Goal: Obtain resource: Obtain resource

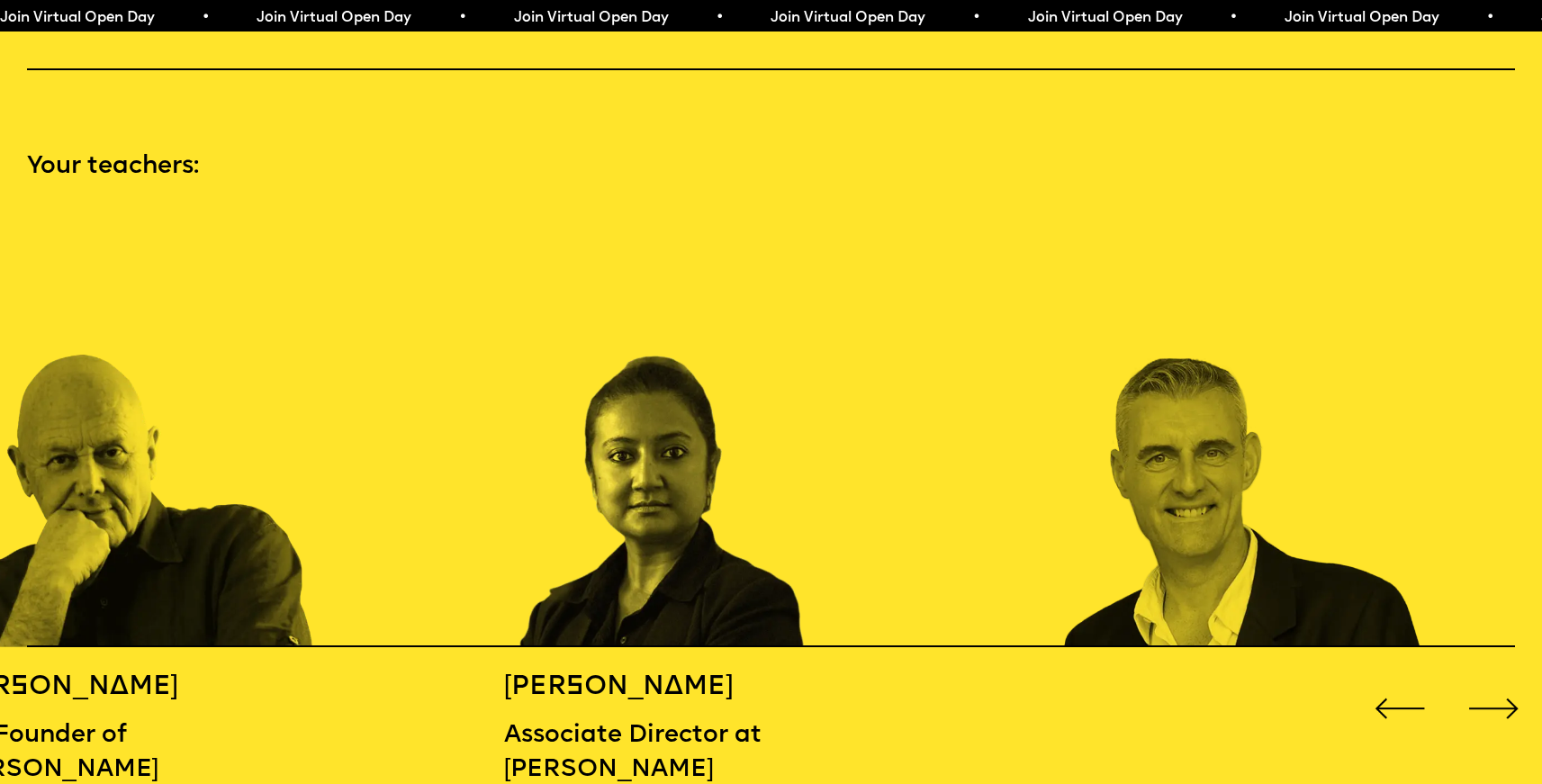
scroll to position [2348, 0]
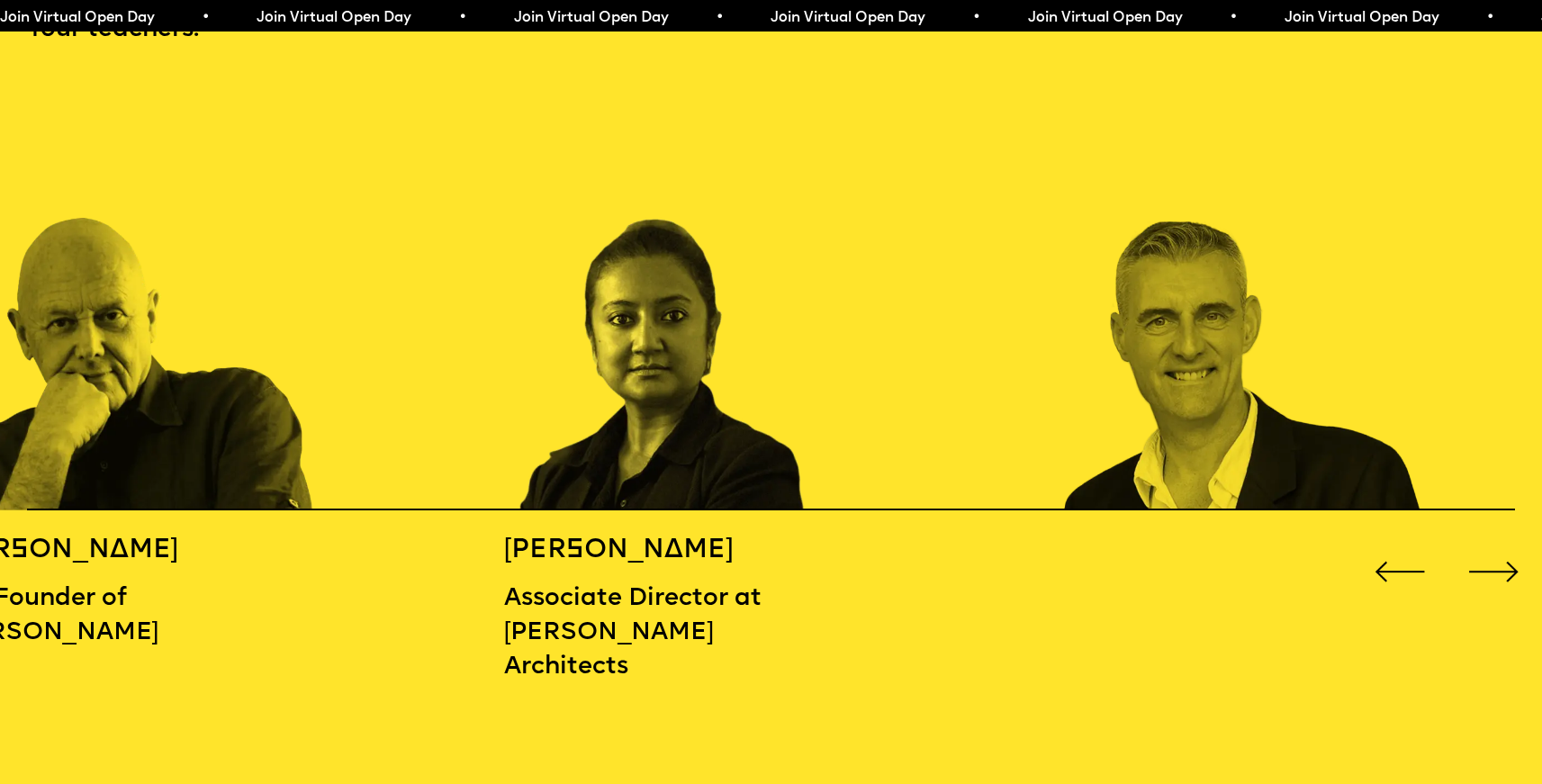
click at [1497, 560] on div "Next slide" at bounding box center [1493, 571] width 62 height 62
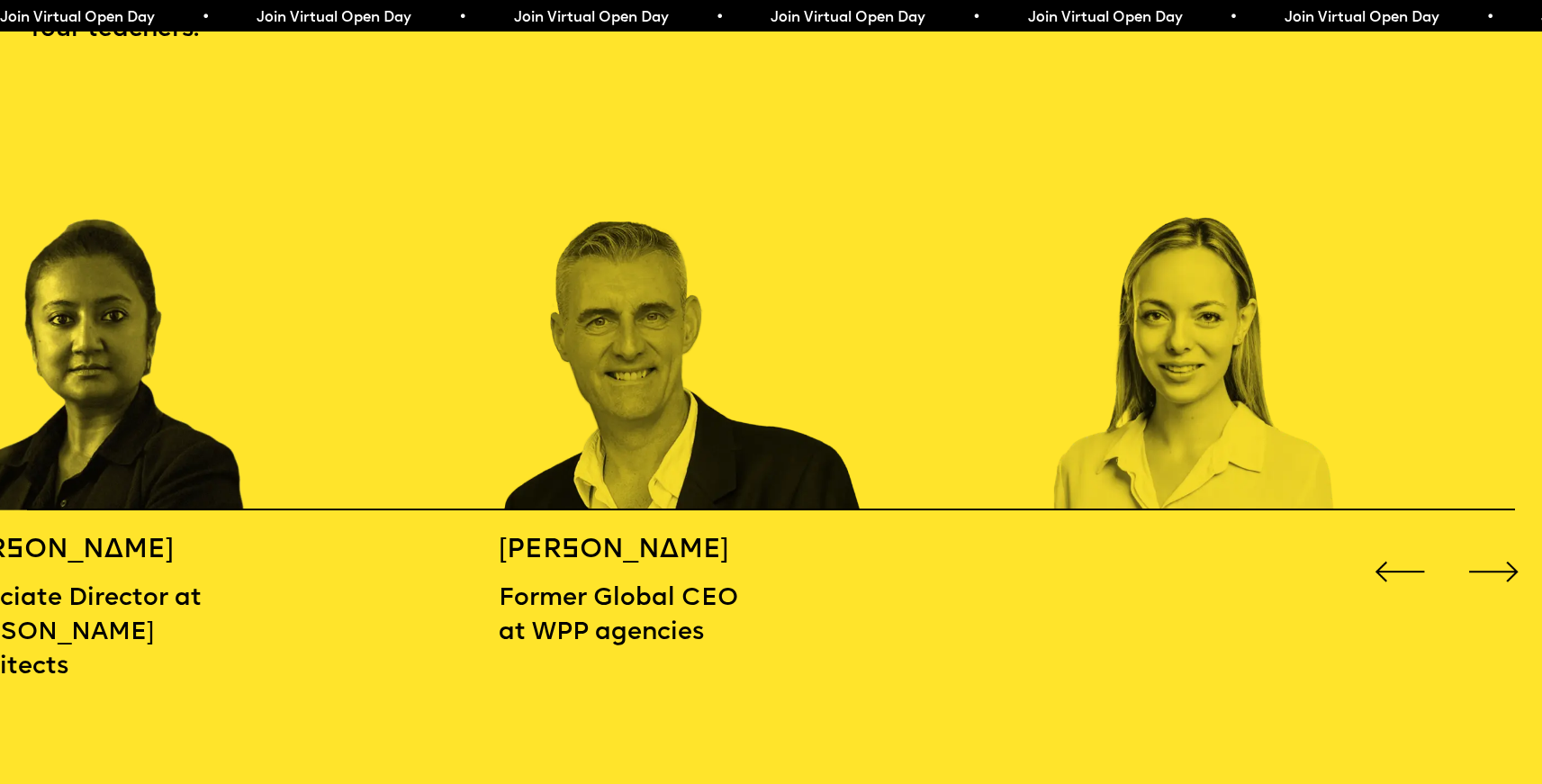
click at [1497, 560] on div "Next slide" at bounding box center [1493, 571] width 62 height 62
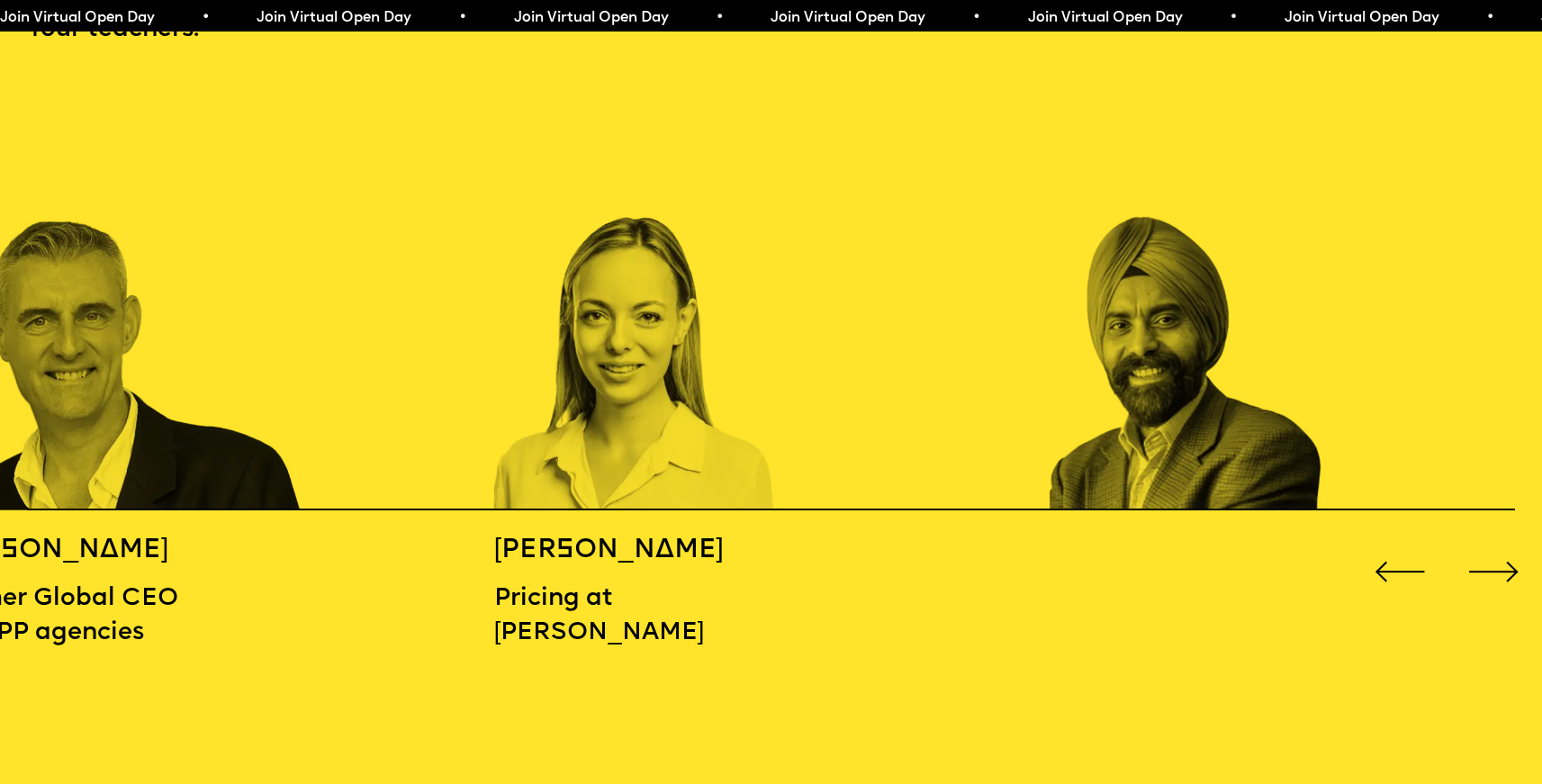
click at [1497, 560] on div "Next slide" at bounding box center [1493, 571] width 62 height 62
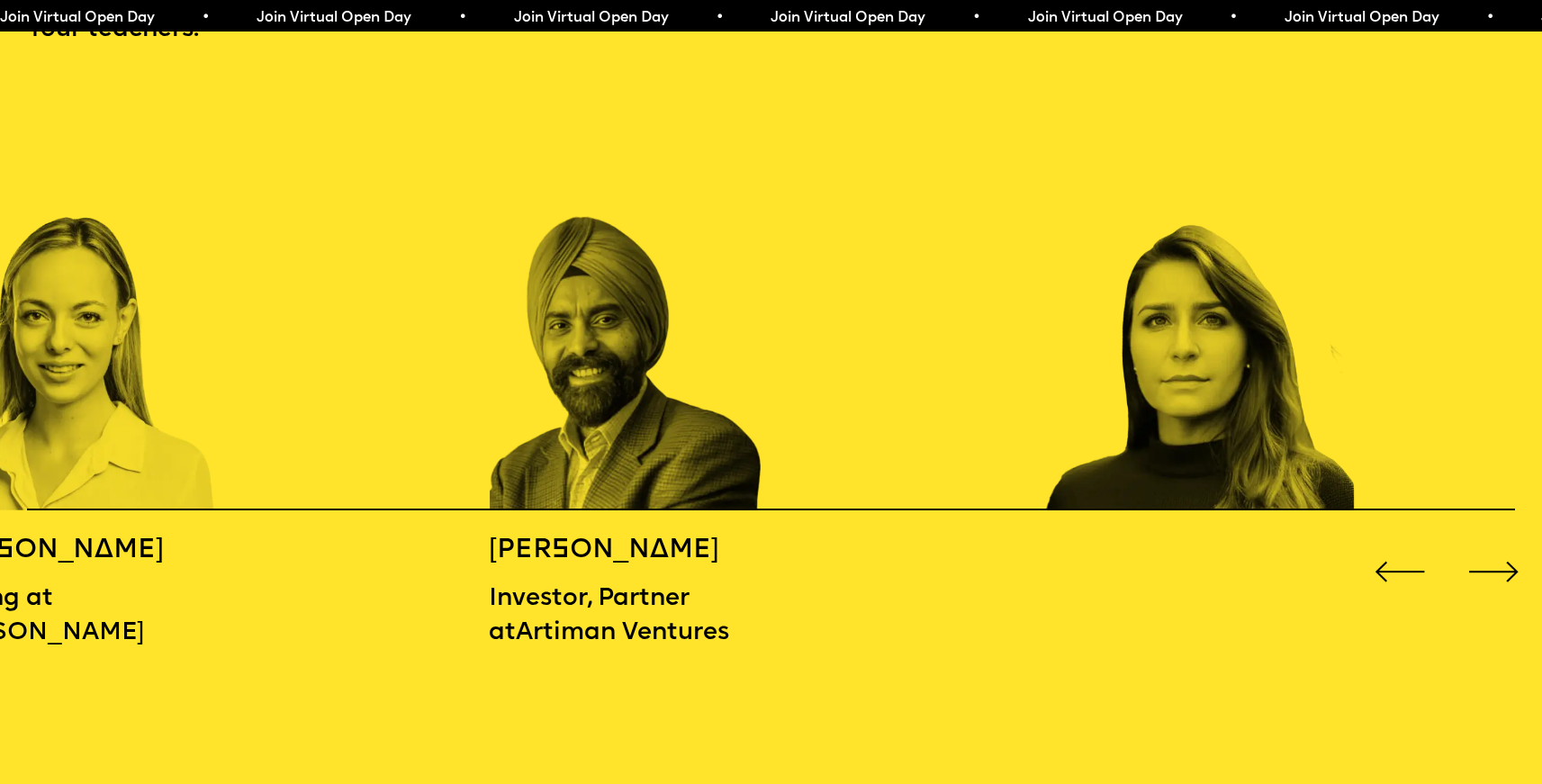
click at [1497, 560] on div "Next slide" at bounding box center [1493, 571] width 62 height 62
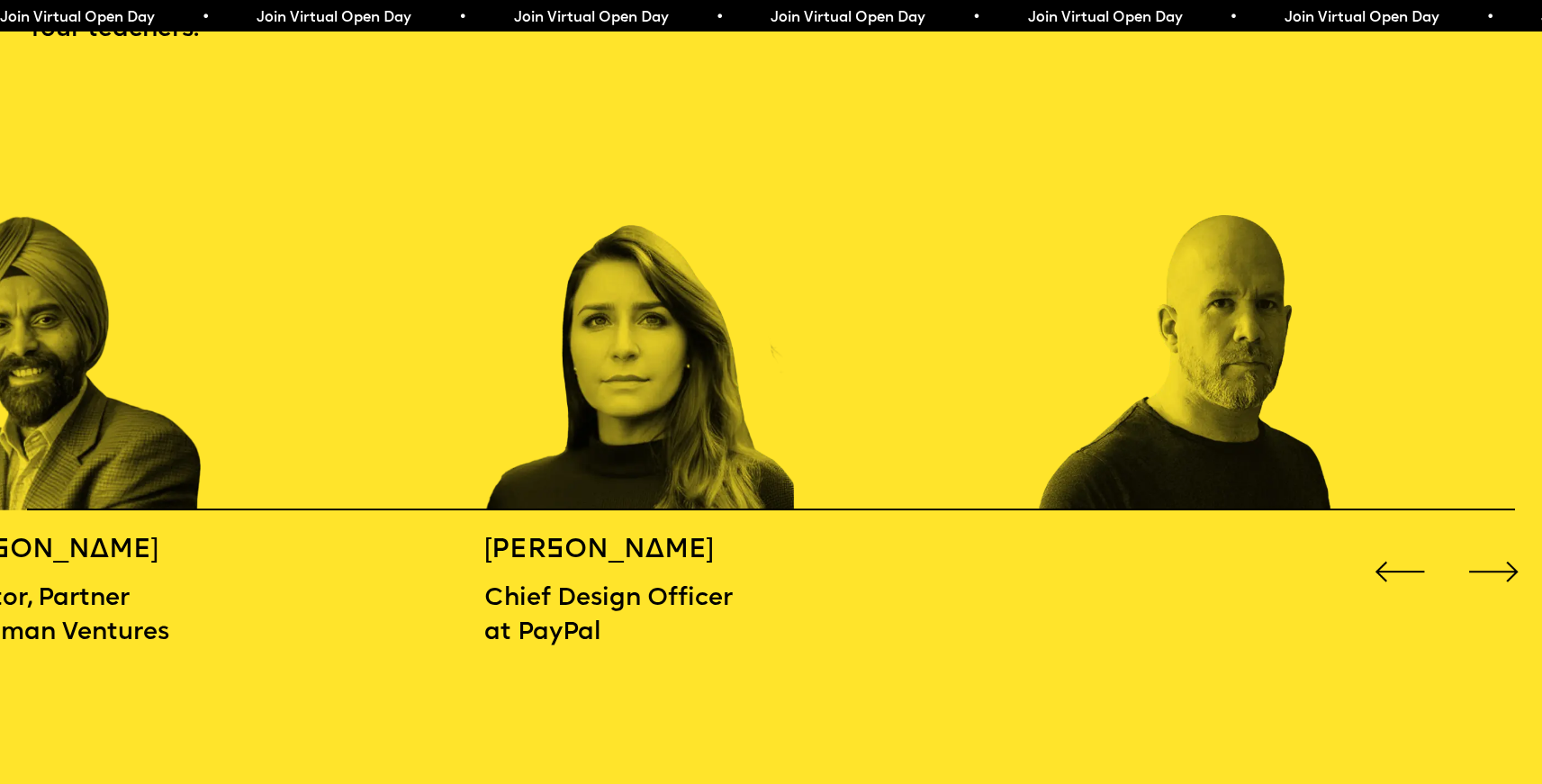
click at [1497, 560] on div "Next slide" at bounding box center [1493, 571] width 62 height 62
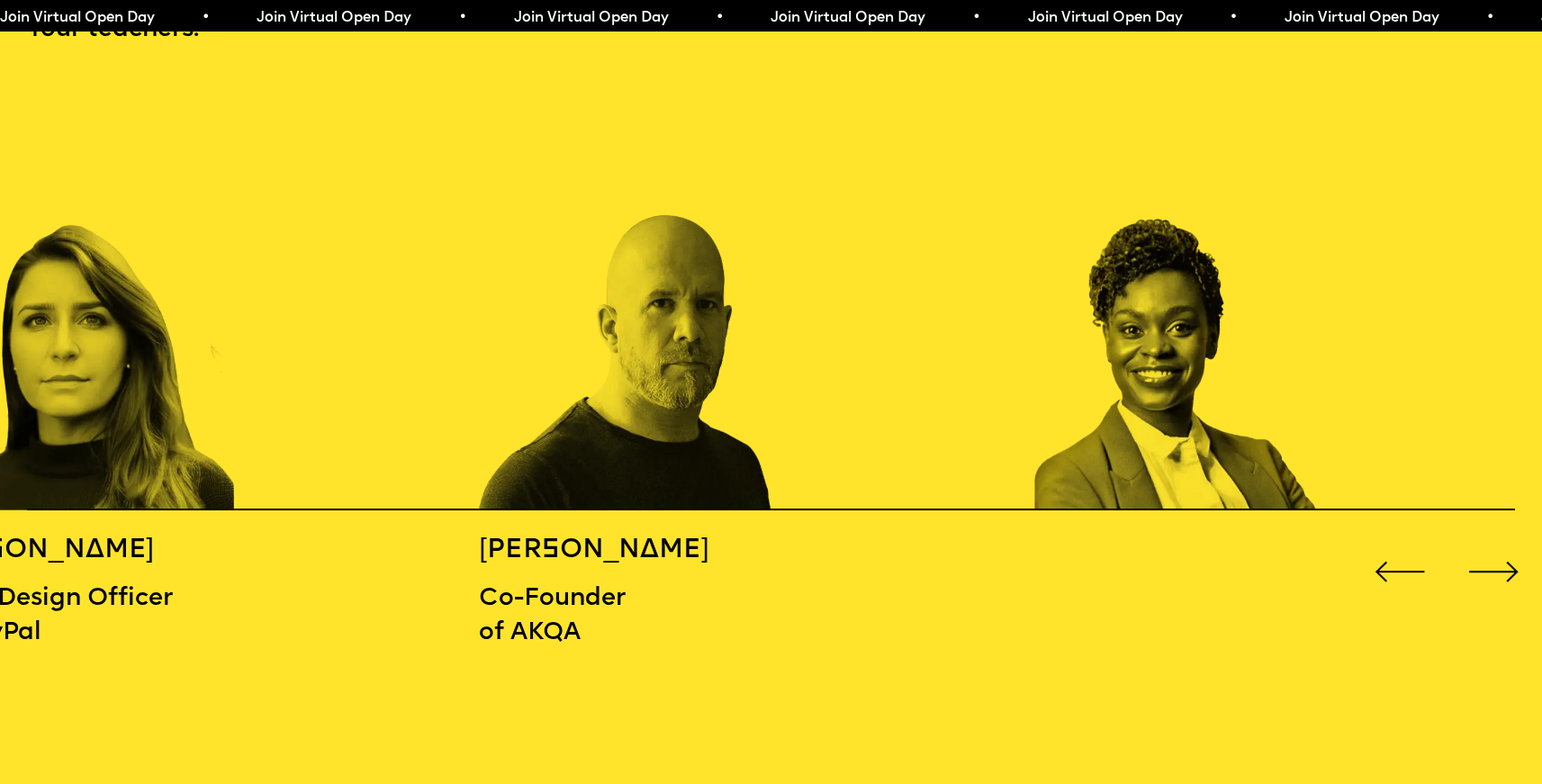
click at [1497, 560] on div "Next slide" at bounding box center [1493, 571] width 62 height 62
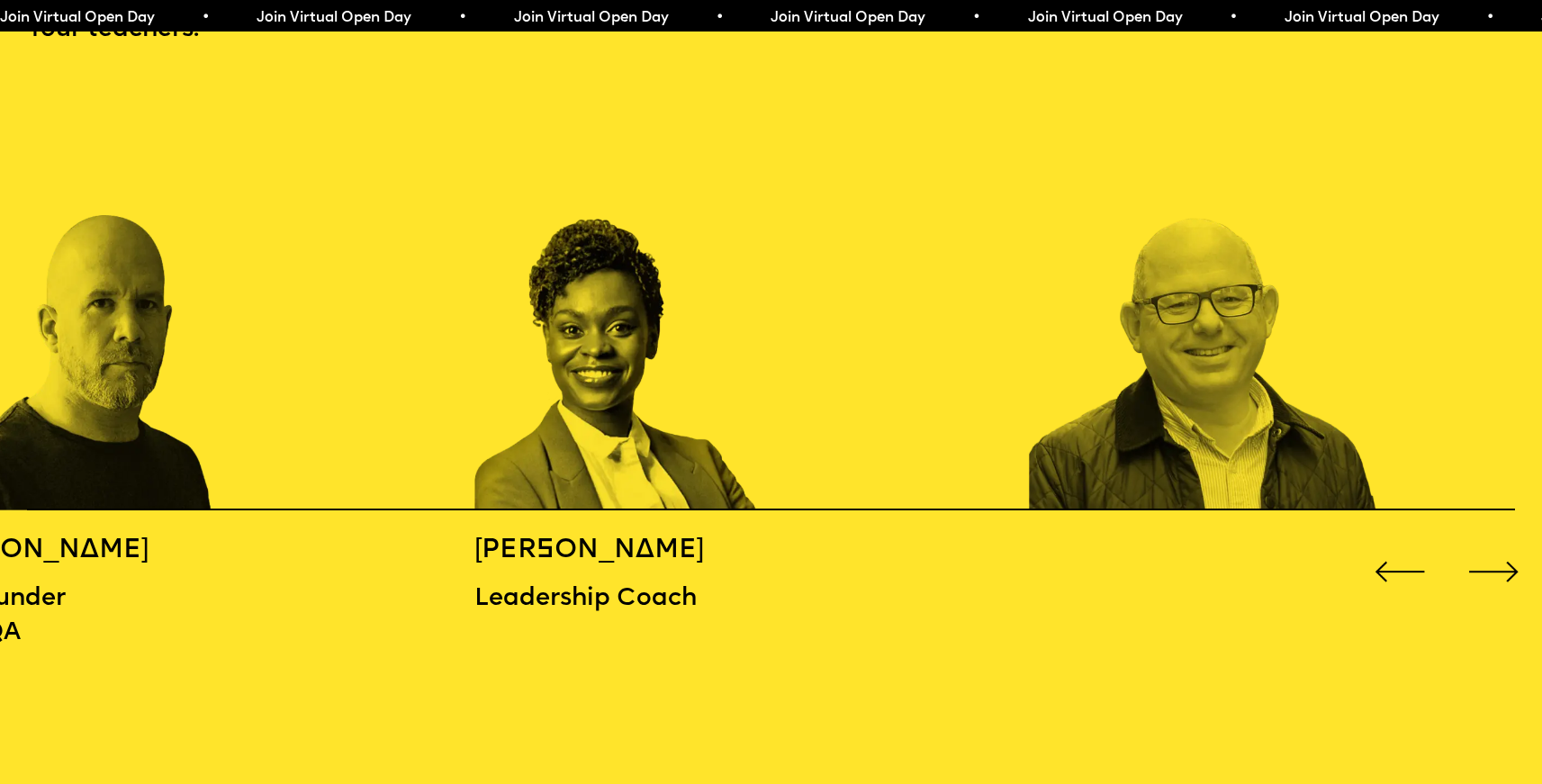
click at [1497, 560] on div "Next slide" at bounding box center [1493, 571] width 62 height 62
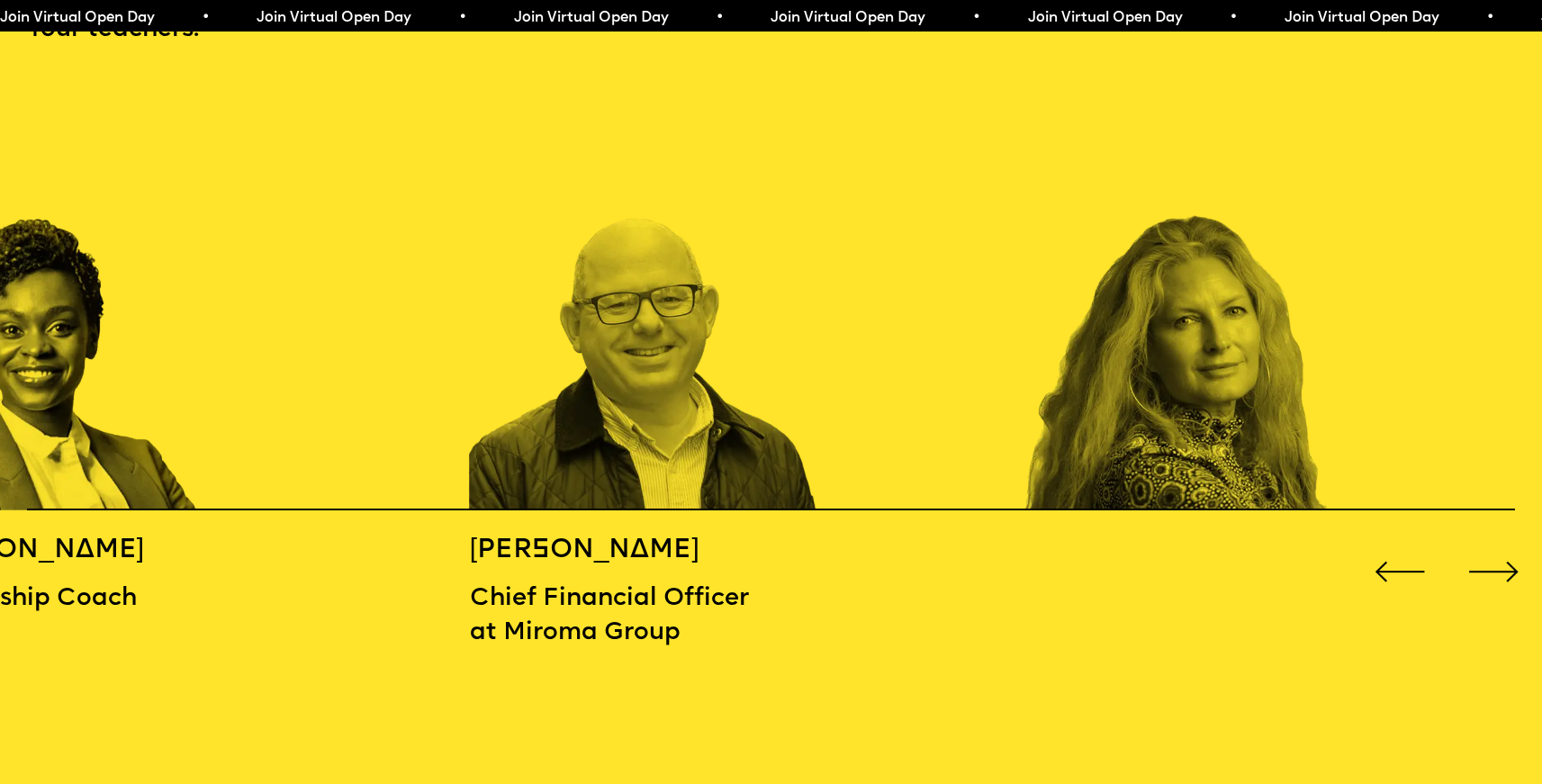
click at [1497, 560] on div "Next slide" at bounding box center [1493, 571] width 62 height 62
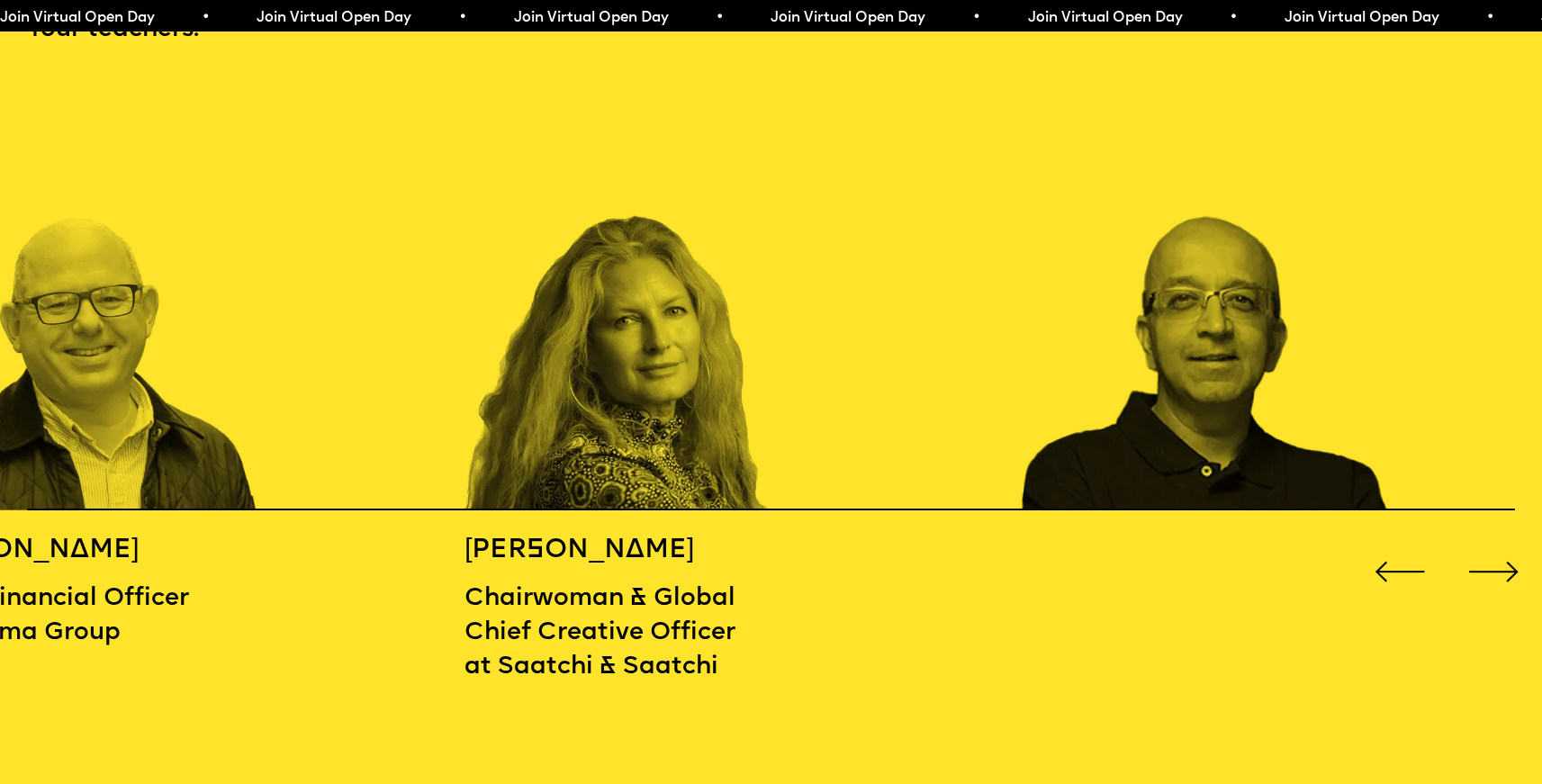
click at [1497, 560] on div "Next slide" at bounding box center [1493, 571] width 62 height 62
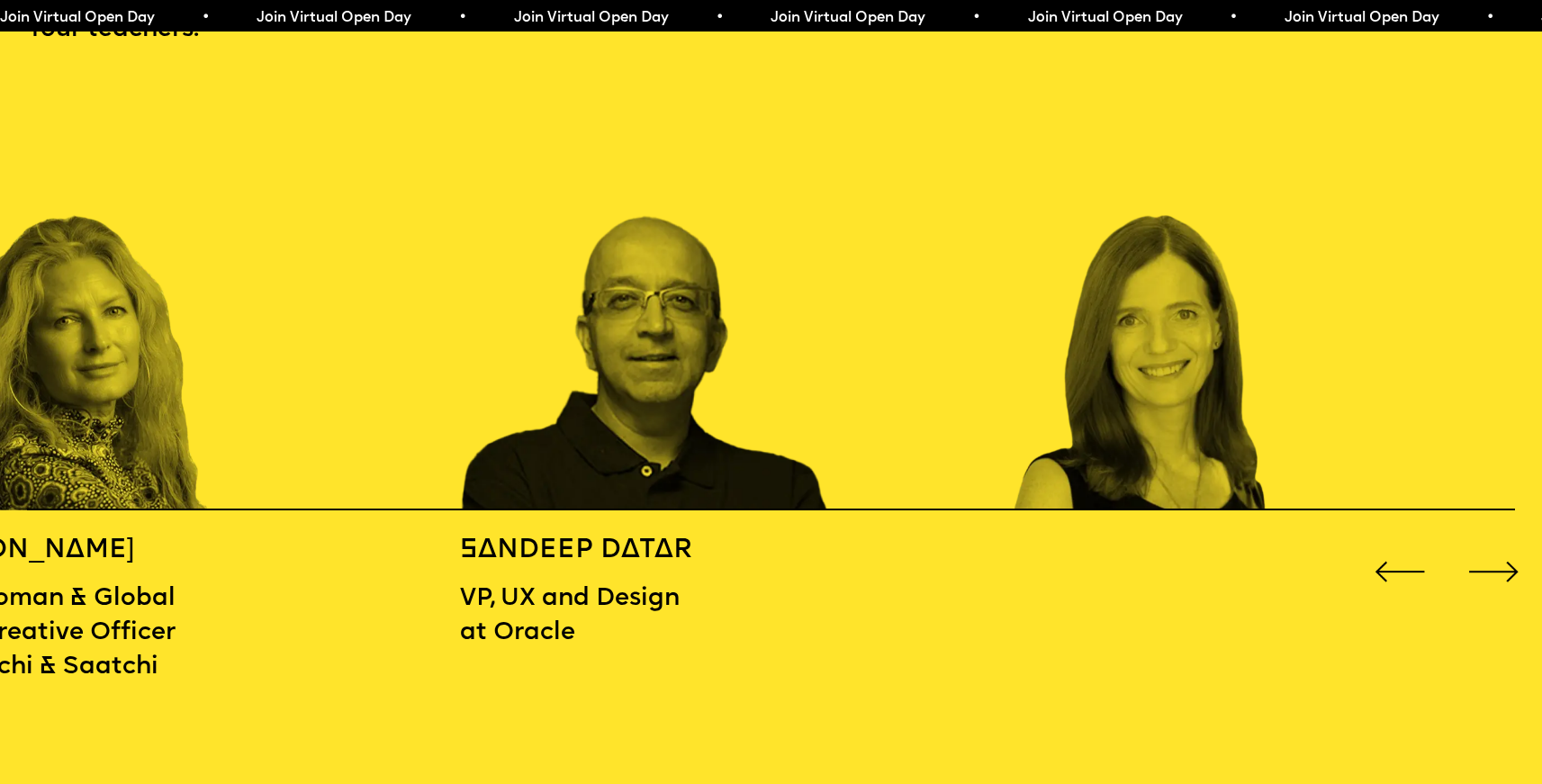
click at [1497, 560] on div "Next slide" at bounding box center [1493, 571] width 62 height 62
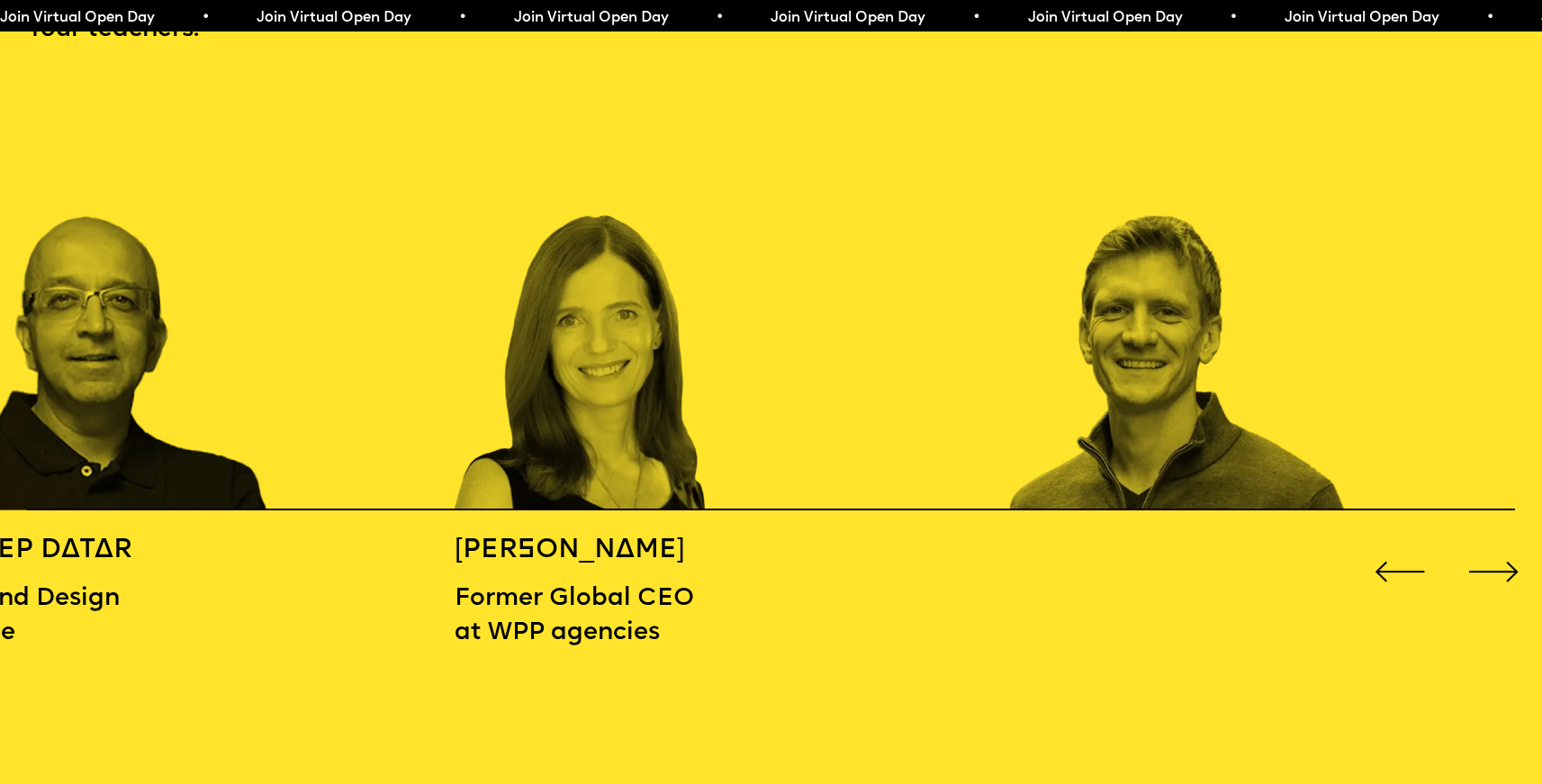
click at [1497, 560] on div "Next slide" at bounding box center [1493, 571] width 62 height 62
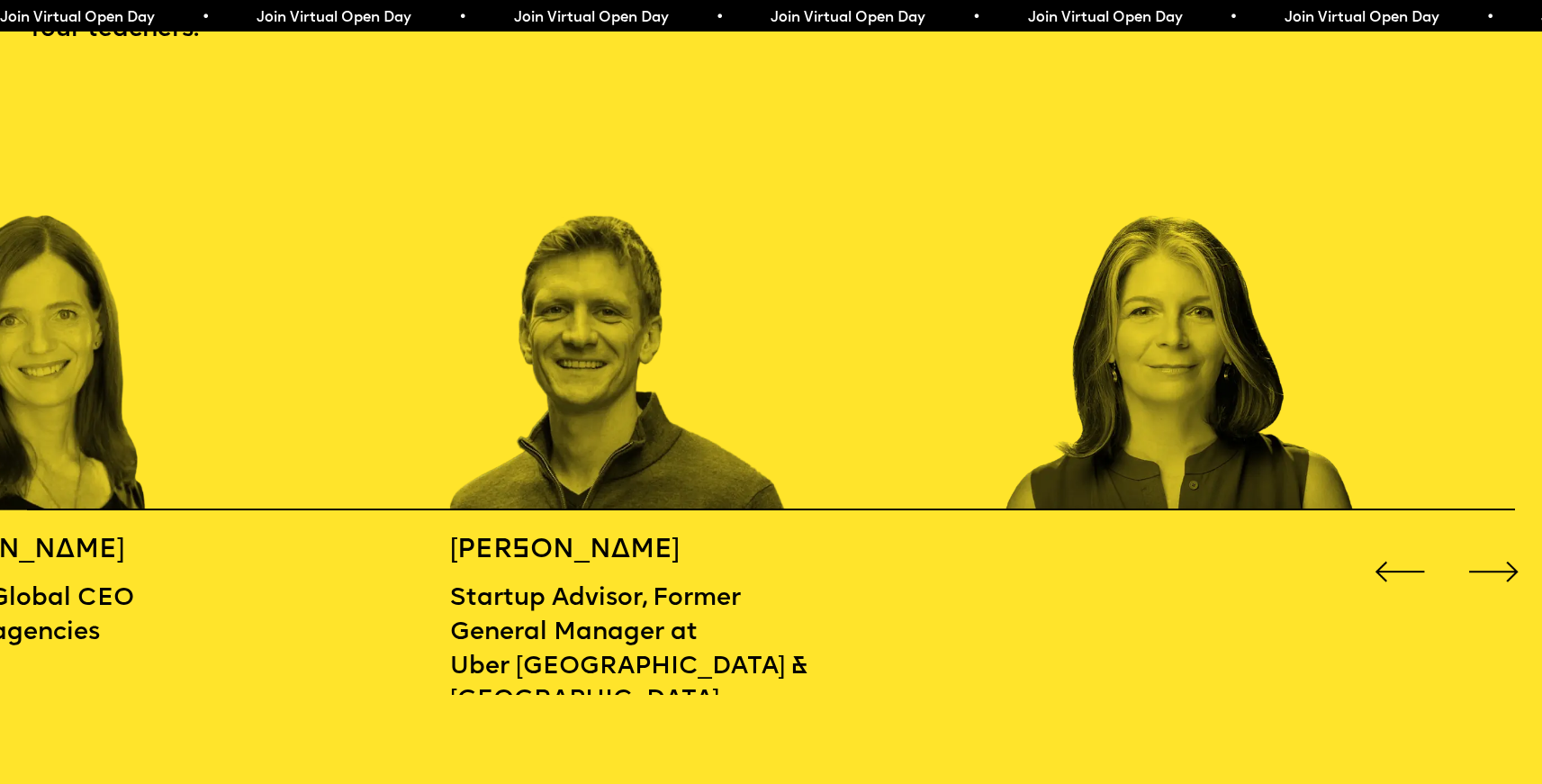
click at [1497, 560] on div "Next slide" at bounding box center [1493, 571] width 62 height 62
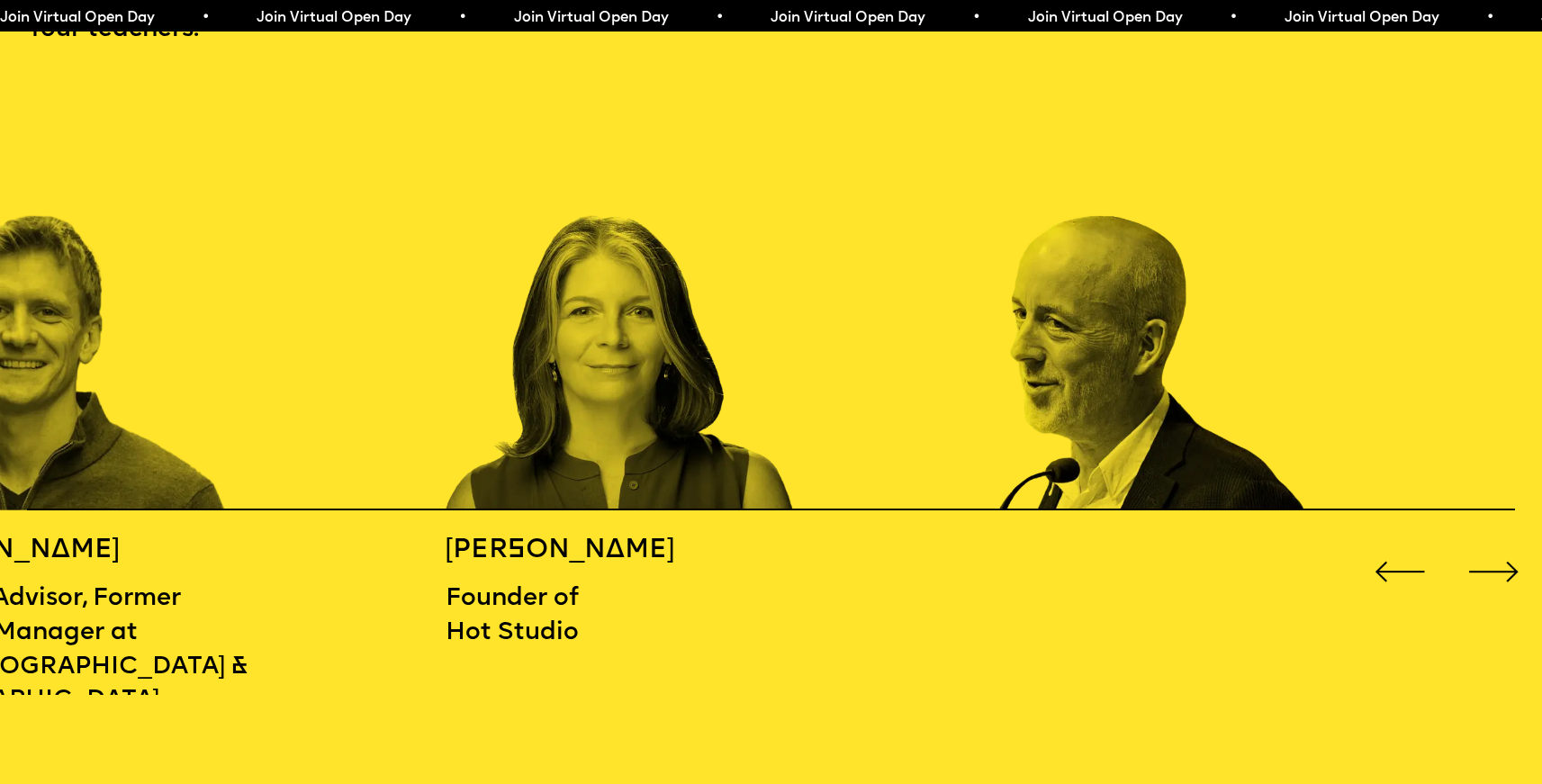
click at [1497, 560] on div "Next slide" at bounding box center [1493, 571] width 62 height 62
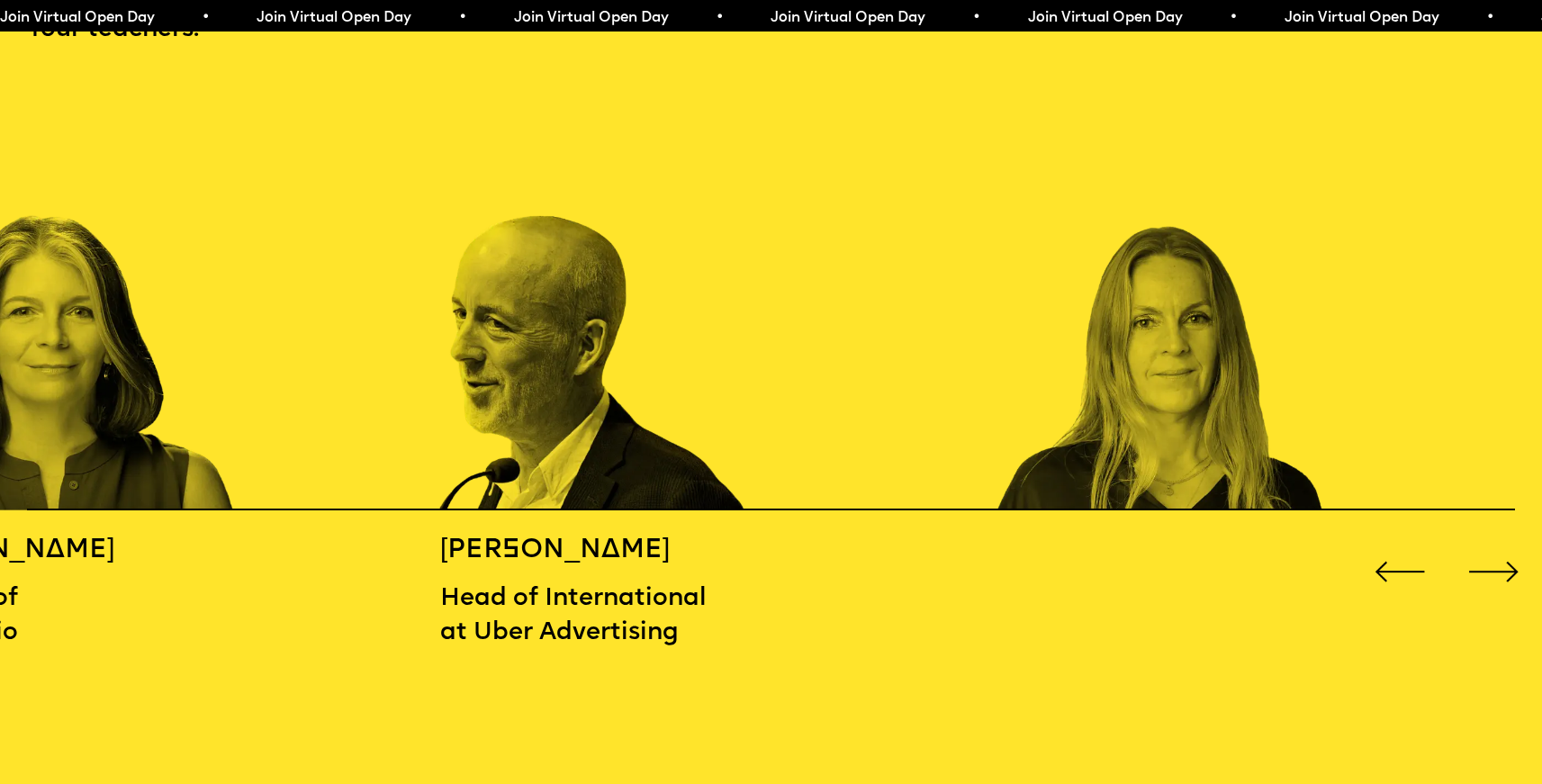
click at [1497, 560] on div "Next slide" at bounding box center [1493, 571] width 62 height 62
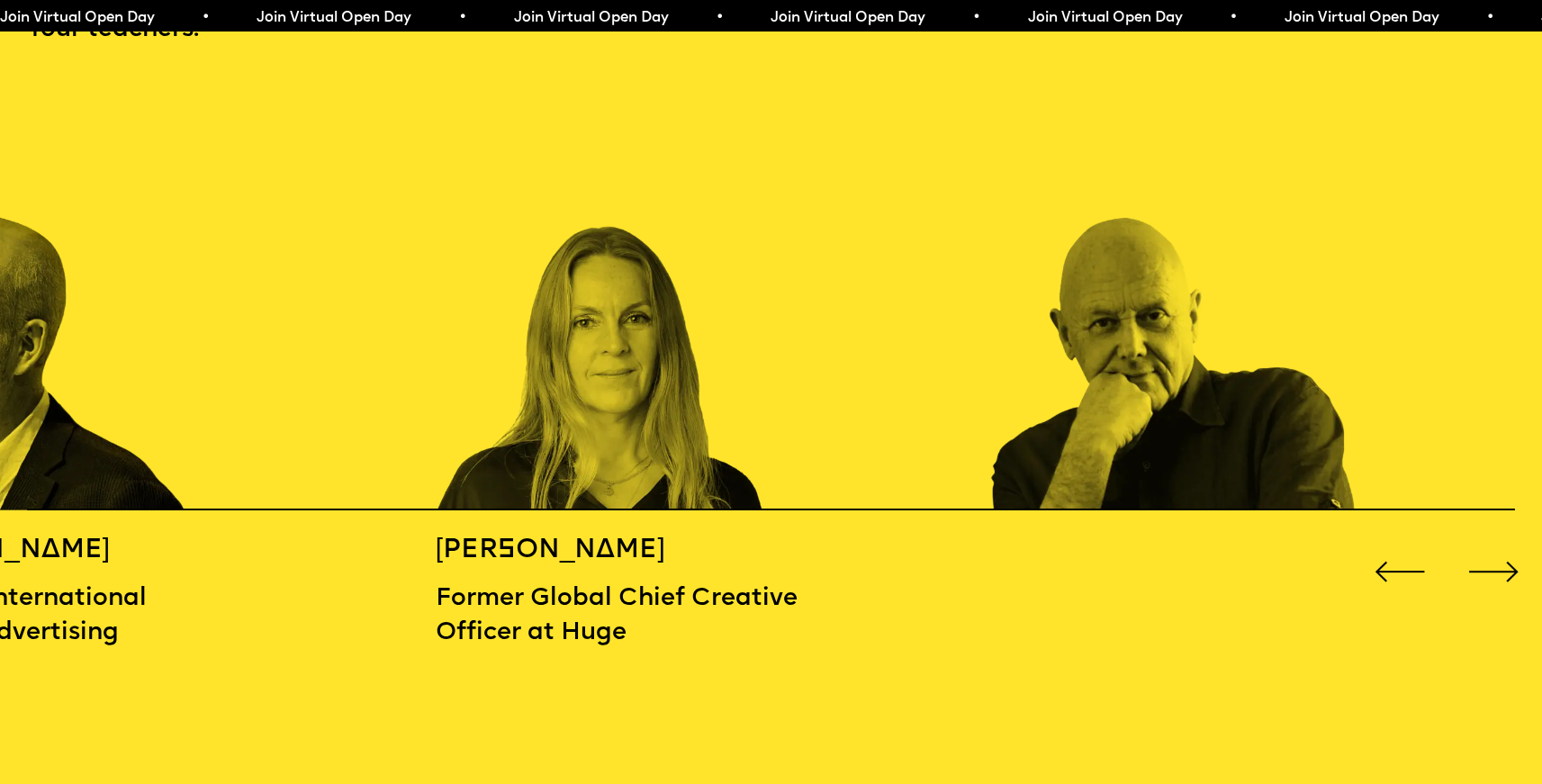
click at [1497, 560] on div "Next slide" at bounding box center [1493, 571] width 62 height 62
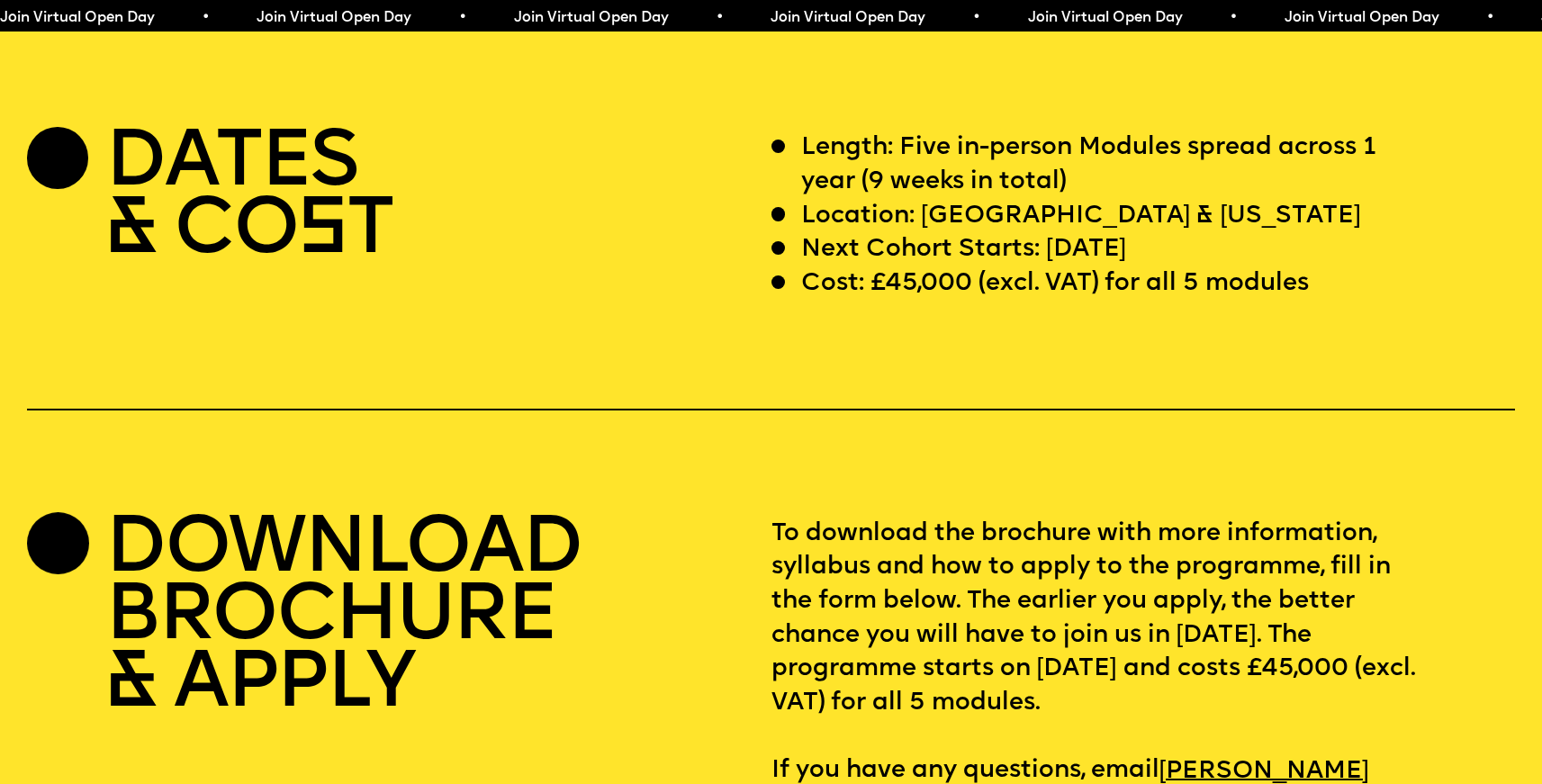
scroll to position [6625, 0]
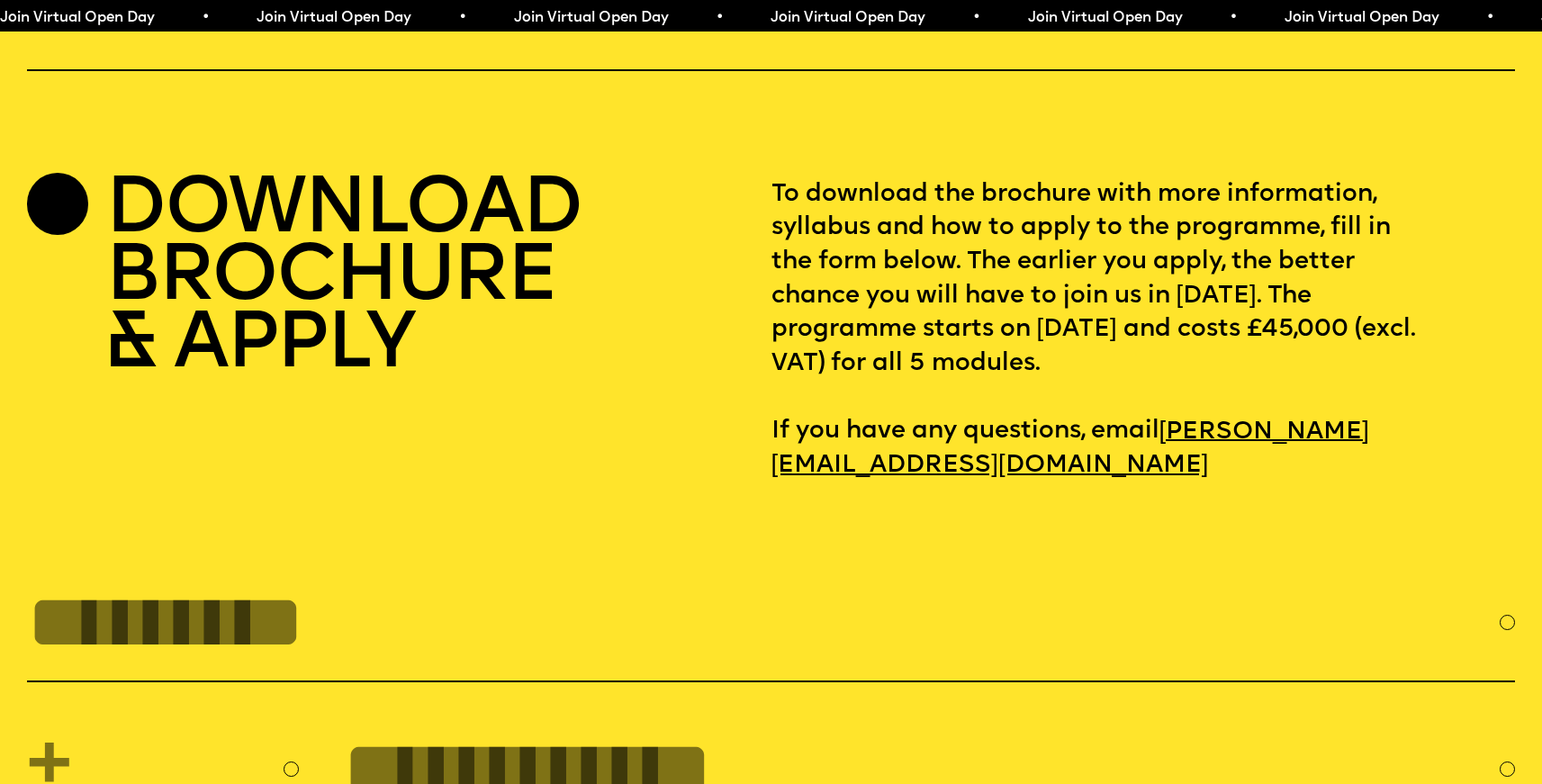
click at [52, 235] on div at bounding box center [57, 204] width 62 height 62
click at [307, 358] on h2 "DOWNLOAD BROCHURE & APPLY" at bounding box center [343, 279] width 475 height 203
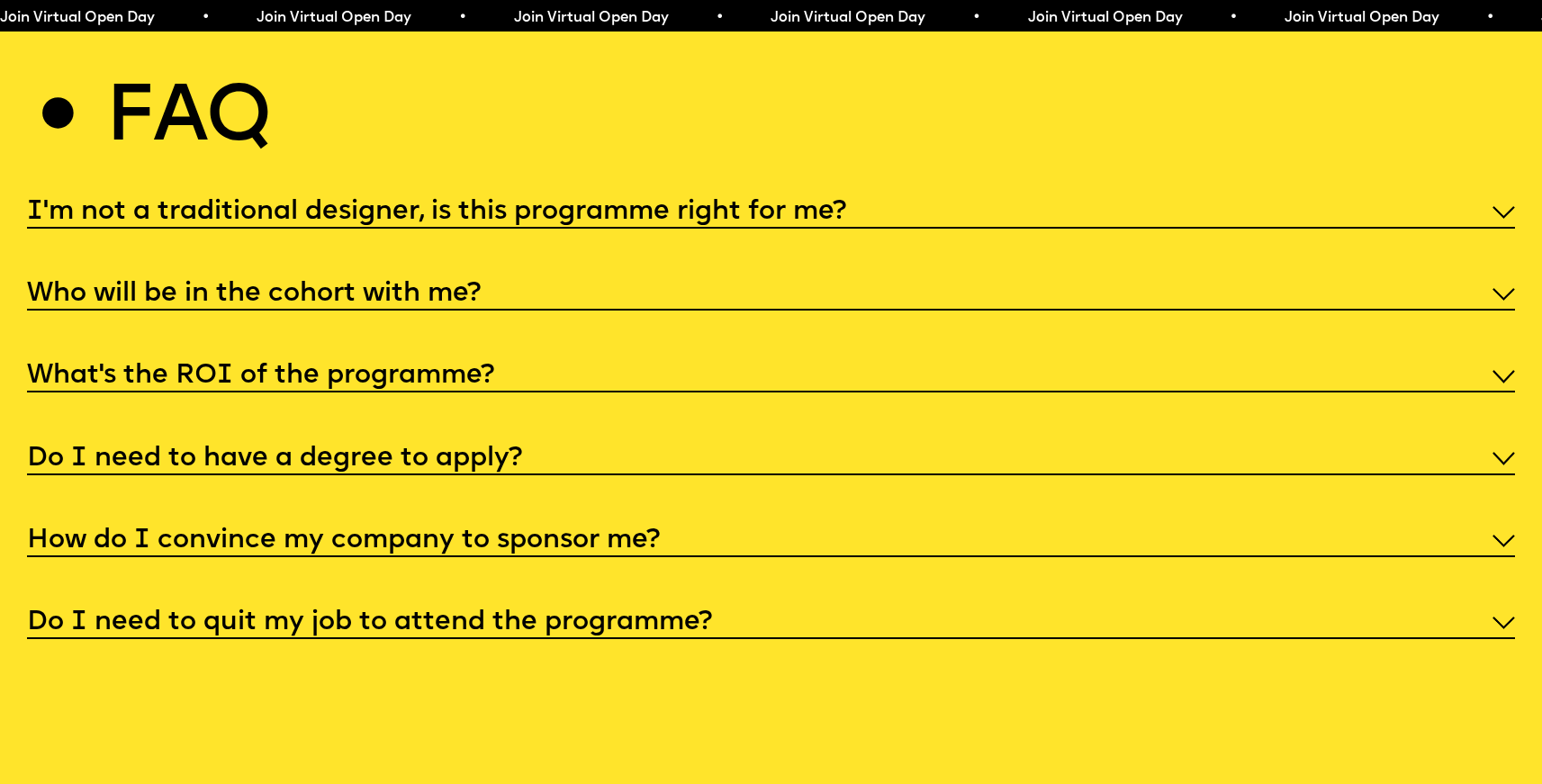
scroll to position [8108, 0]
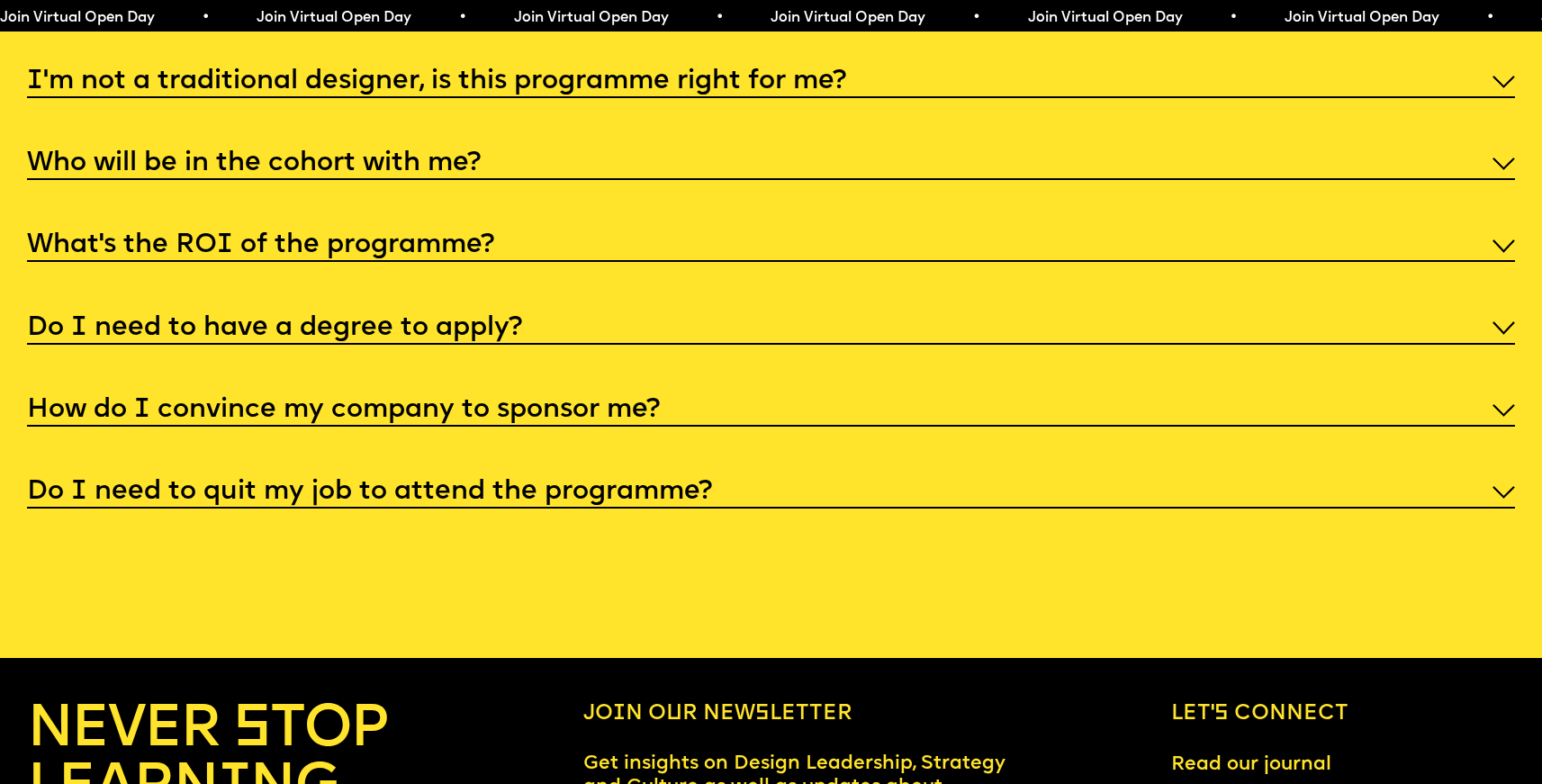
click at [815, 508] on div "Do I need to quit my job to attend the programme?" at bounding box center [771, 490] width 1489 height 36
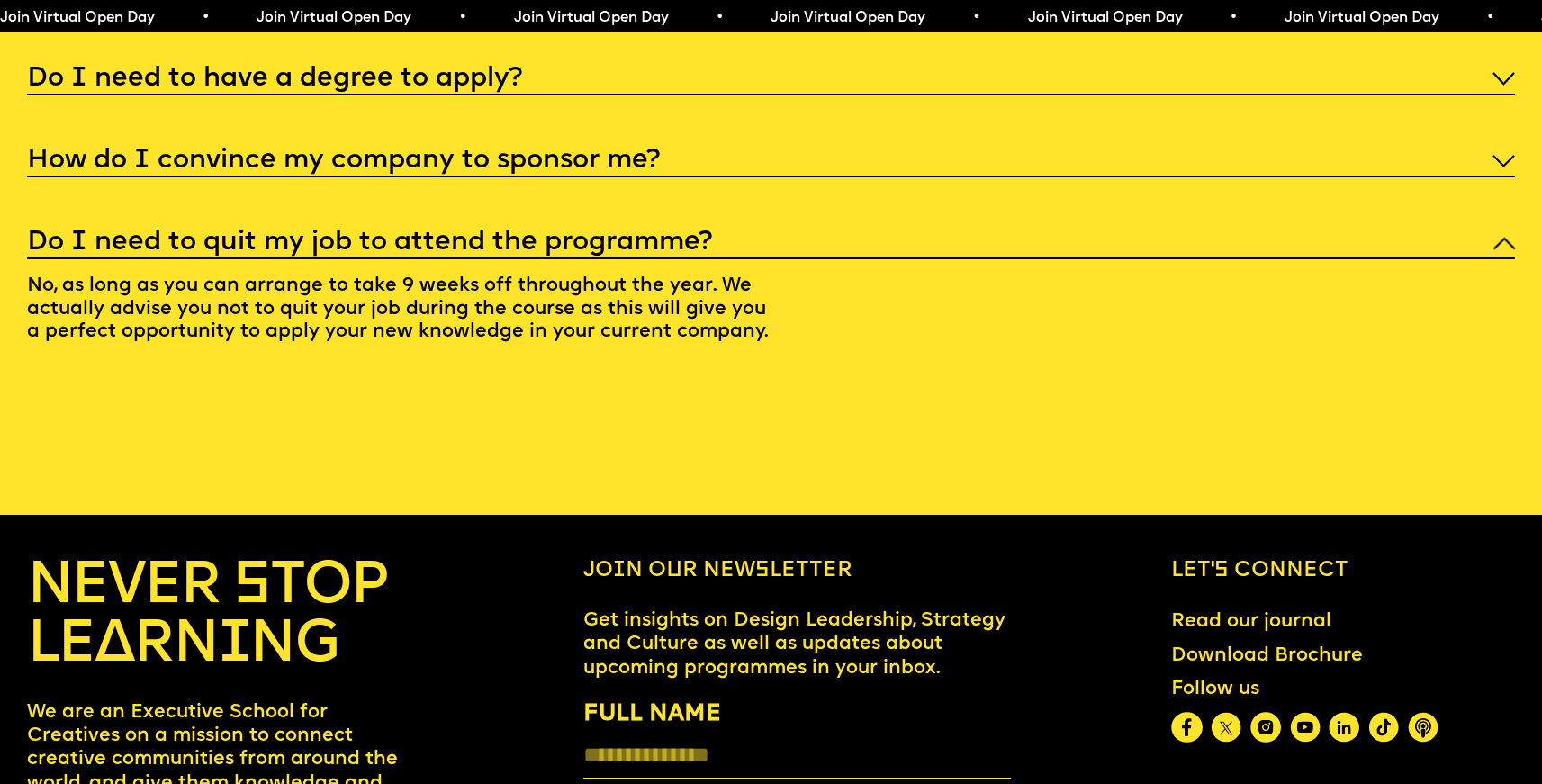
scroll to position [8364, 0]
